Goal: Task Accomplishment & Management: Use online tool/utility

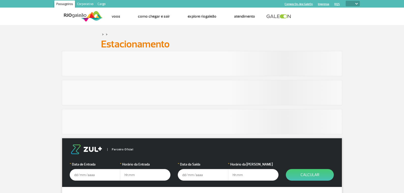
select select
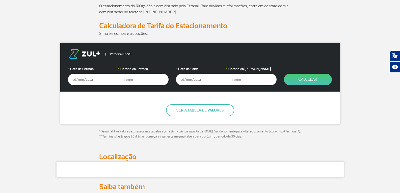
scroll to position [76, 0]
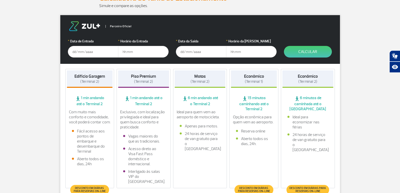
click at [91, 50] on input "text" at bounding box center [93, 52] width 51 height 12
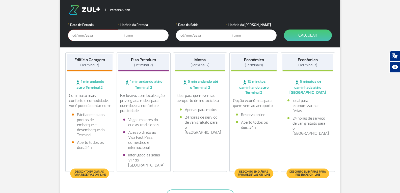
scroll to position [101, 0]
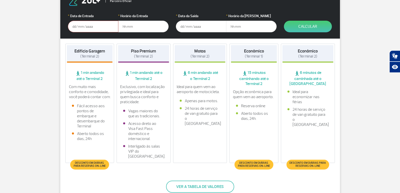
click at [104, 23] on input "text" at bounding box center [93, 27] width 51 height 12
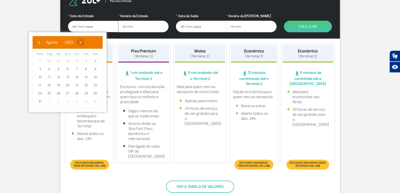
click at [84, 41] on span "›" at bounding box center [81, 43] width 8 height 8
click at [89, 41] on span "›" at bounding box center [85, 43] width 8 height 8
click at [48, 76] on span "13" at bounding box center [49, 77] width 8 height 8
type input "[DATE]"
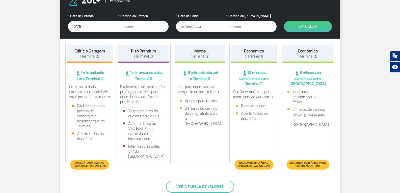
click at [134, 31] on input "text" at bounding box center [143, 27] width 51 height 12
type input "10:00"
click at [212, 30] on input "text" at bounding box center [201, 27] width 51 height 12
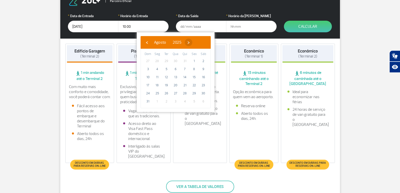
click at [192, 43] on span "›" at bounding box center [189, 43] width 8 height 8
click at [197, 40] on span "›" at bounding box center [193, 43] width 8 height 8
drag, startPoint x: 157, startPoint y: 85, endPoint x: 164, endPoint y: 82, distance: 7.0
click at [158, 85] on span "20" at bounding box center [157, 85] width 8 height 8
type input "[DATE]"
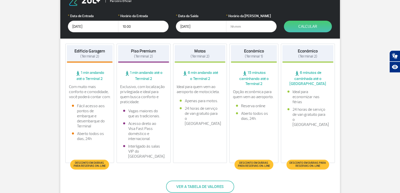
click at [244, 31] on input "text" at bounding box center [251, 27] width 51 height 12
type input "19:00"
click at [291, 32] on button "Calcular" at bounding box center [308, 27] width 48 height 12
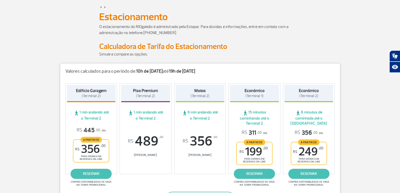
scroll to position [0, 0]
